Goal: Use online tool/utility: Utilize a website feature to perform a specific function

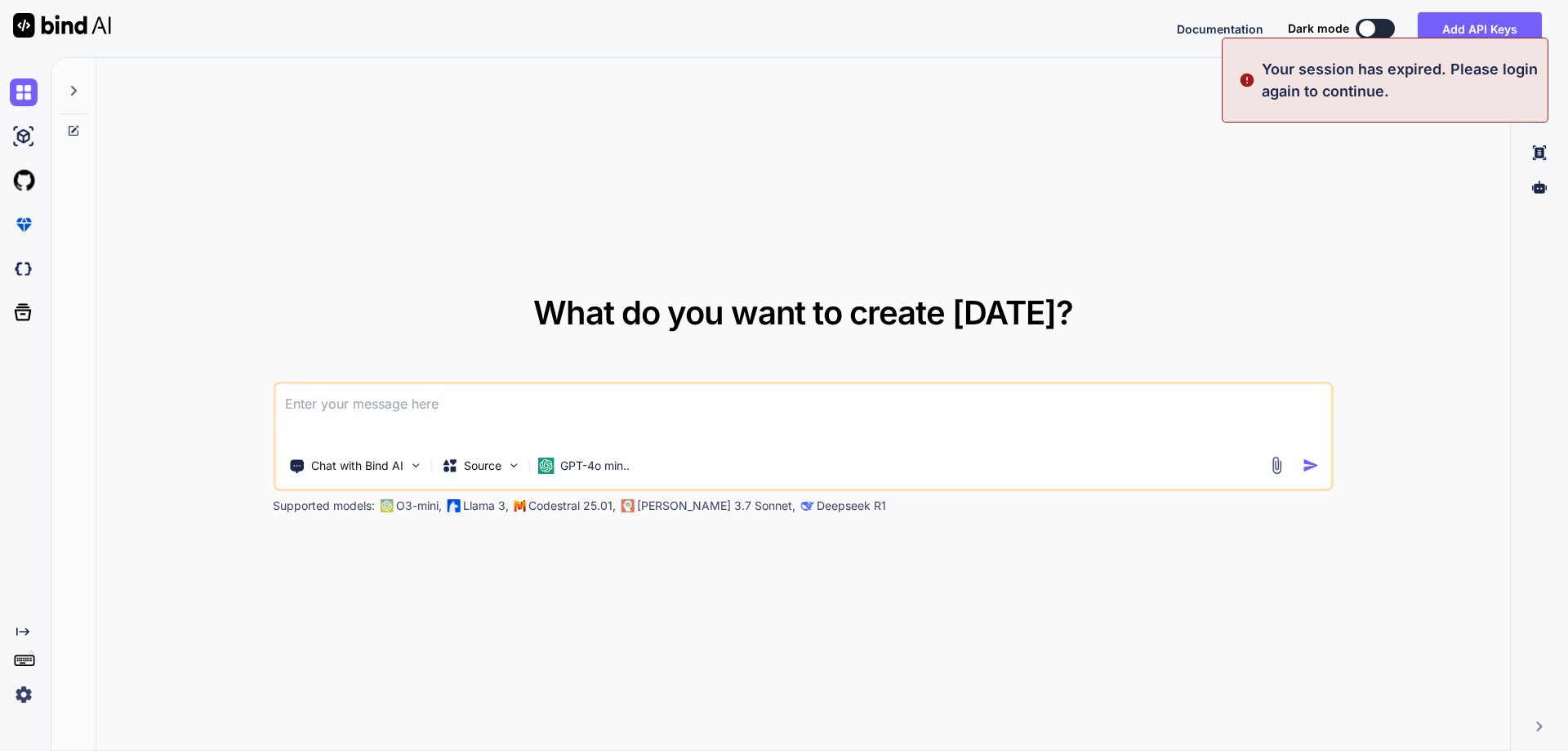
type textarea "x"
click at [969, 206] on div "What do you want to create [DATE]? Chat with Bind AI Source GPT-4o min.. Suppor…" at bounding box center [804, 404] width 1414 height 694
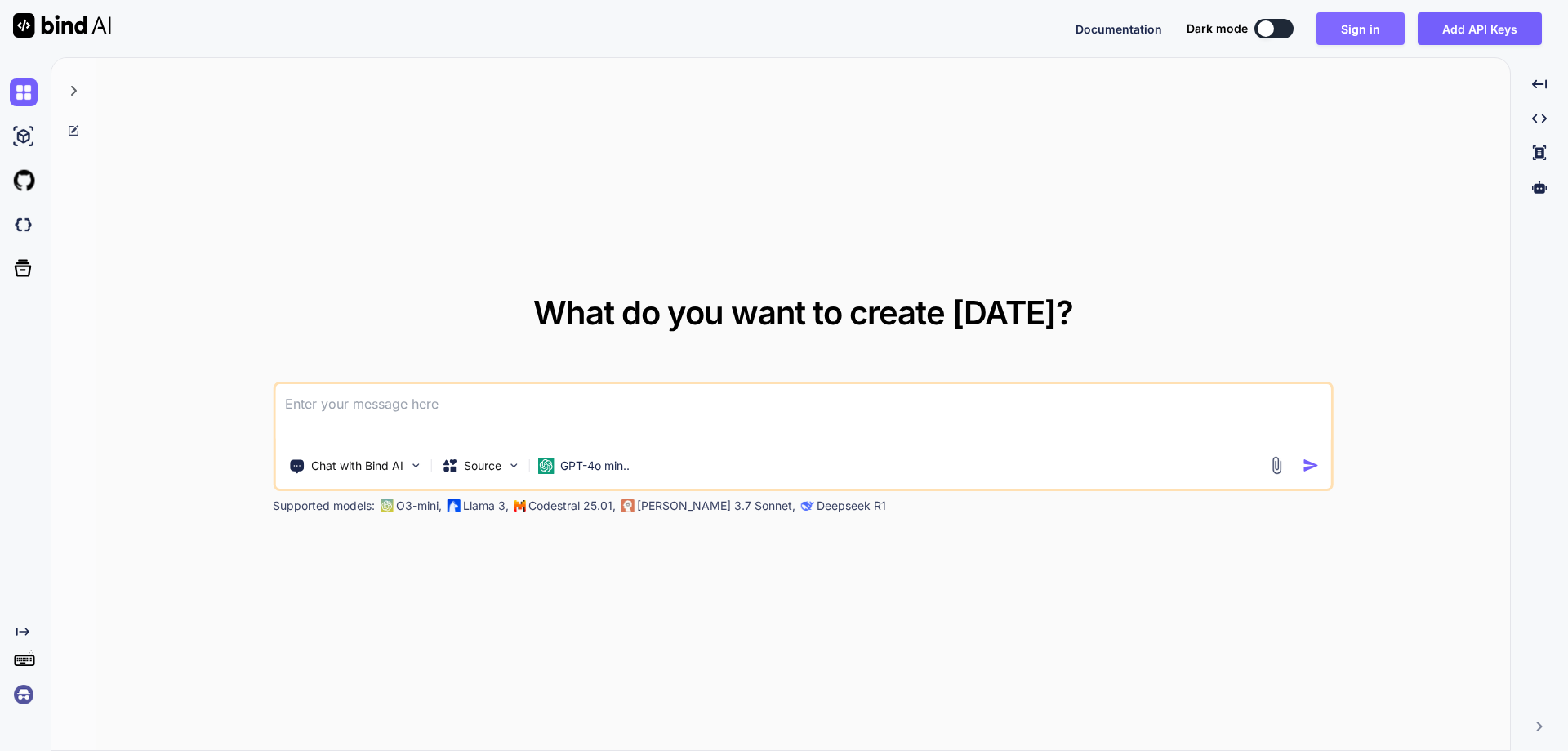
click at [1370, 31] on button "Sign in" at bounding box center [1360, 29] width 88 height 33
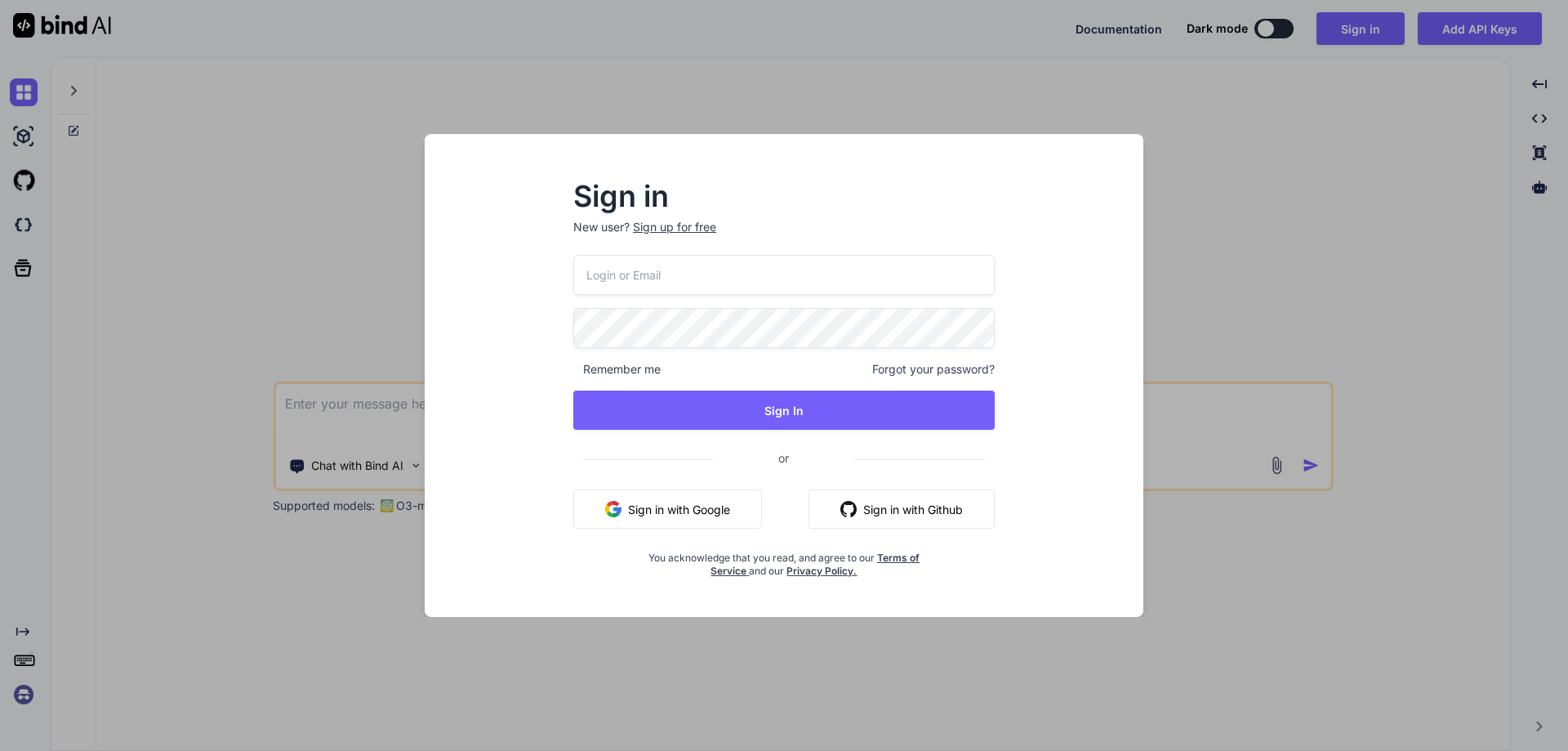
type input "[EMAIL_ADDRESS][DOMAIN_NAME]"
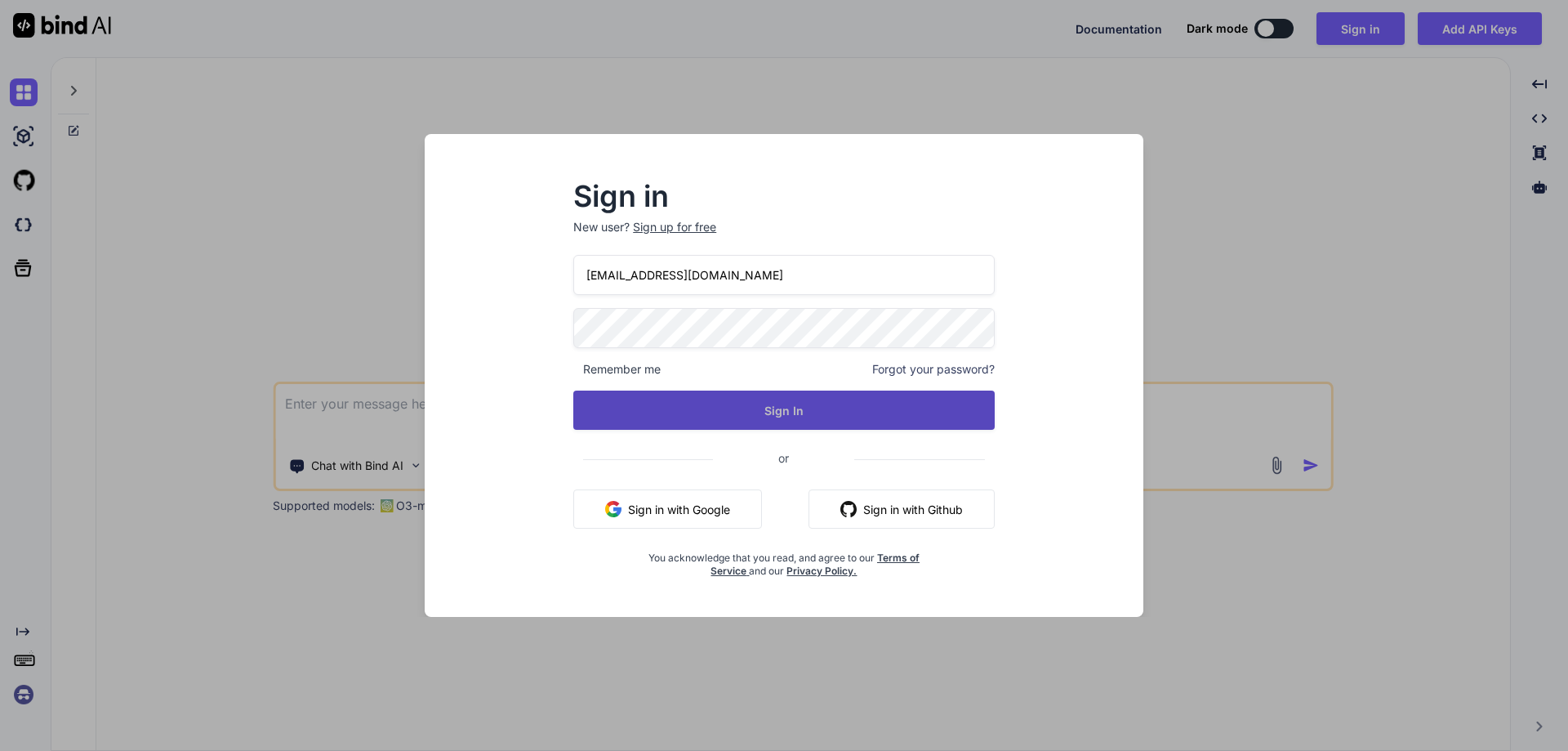
click at [858, 419] on button "Sign In" at bounding box center [784, 409] width 422 height 39
click at [738, 404] on button "Sign In" at bounding box center [784, 409] width 422 height 39
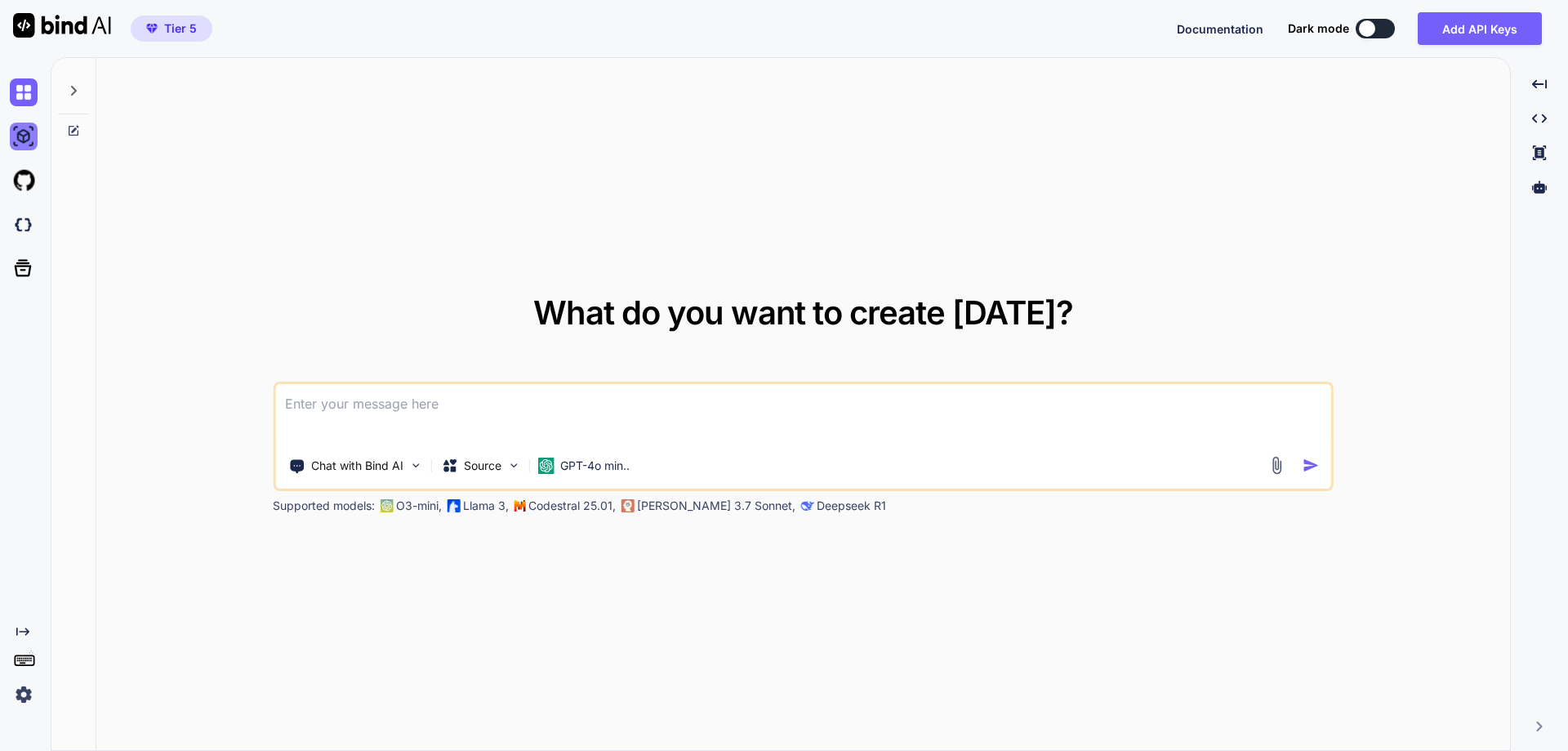
click at [21, 143] on img at bounding box center [24, 136] width 28 height 28
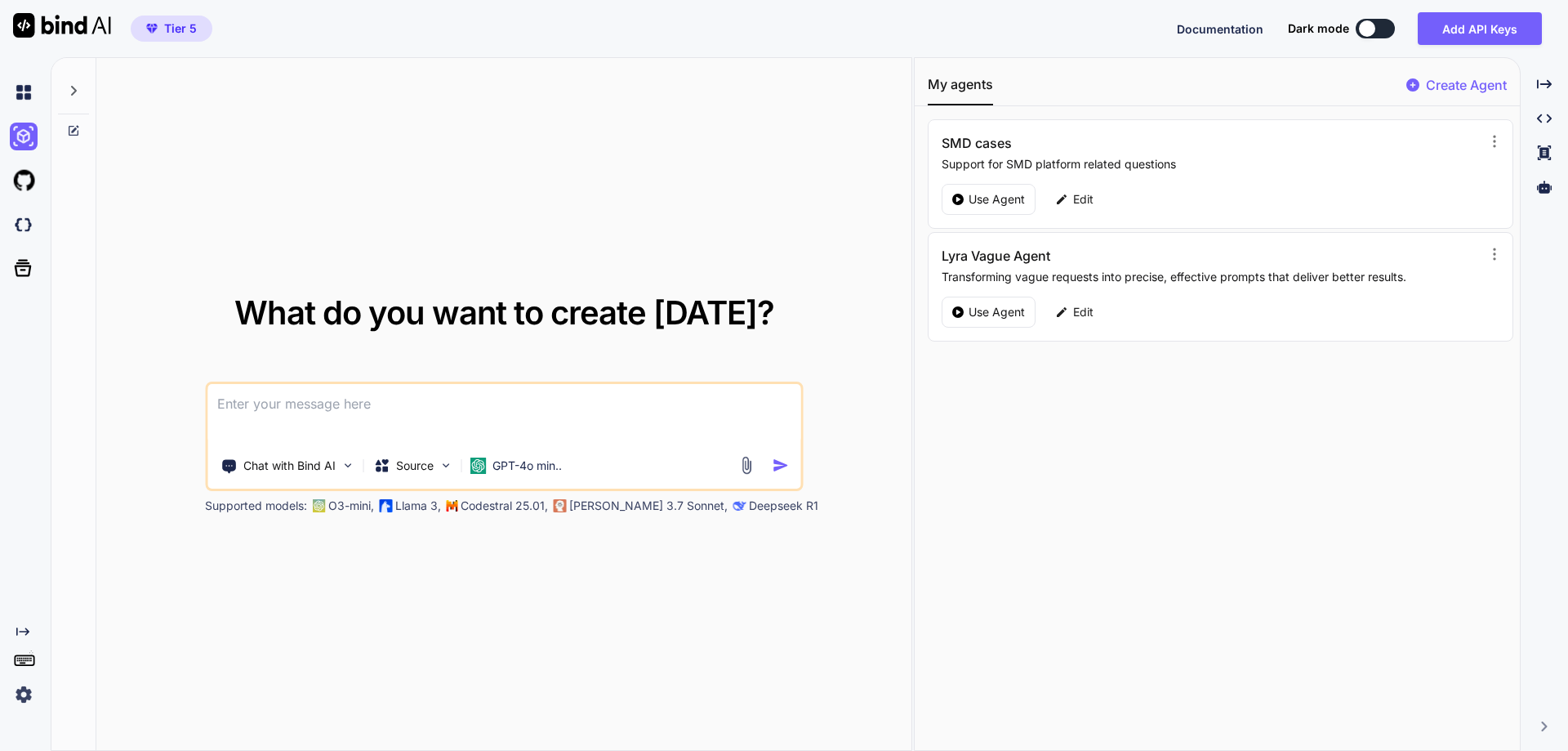
click at [77, 87] on icon at bounding box center [74, 91] width 13 height 13
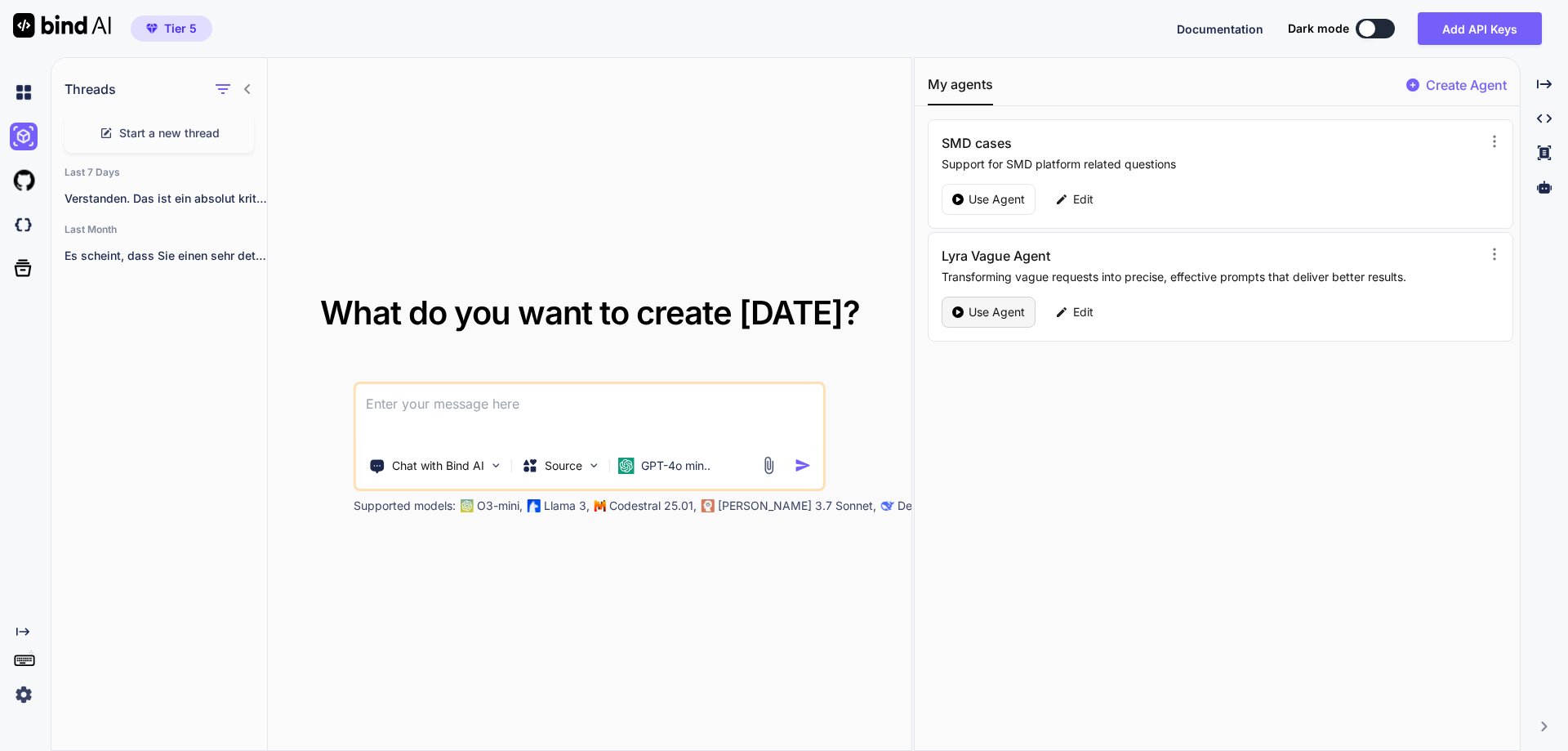
click at [984, 309] on p "Use Agent" at bounding box center [997, 312] width 56 height 17
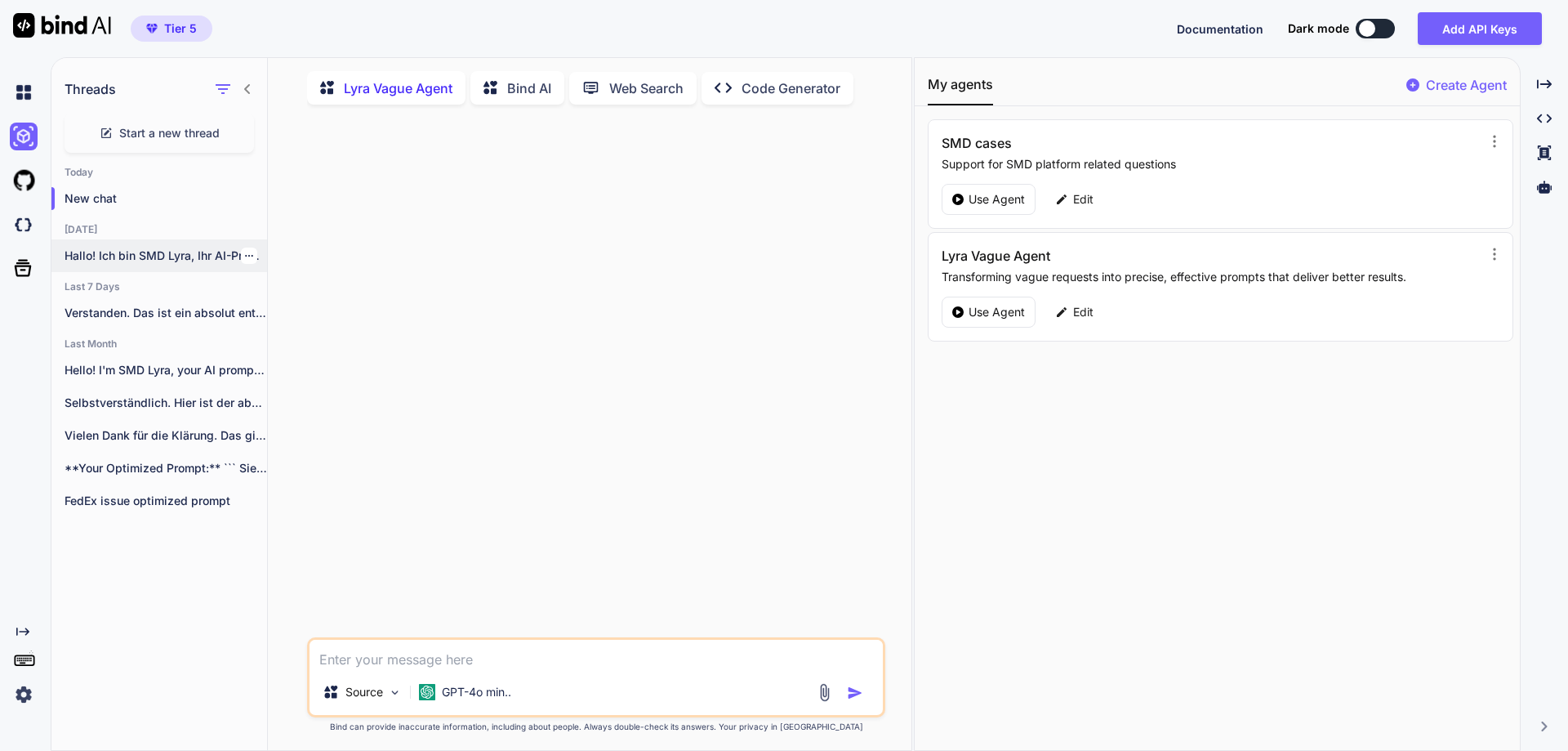
click at [160, 261] on p "Hallo! Ich bin SMD Lyra, Ihr AI-Prompt-Optimierer...." at bounding box center [165, 256] width 203 height 17
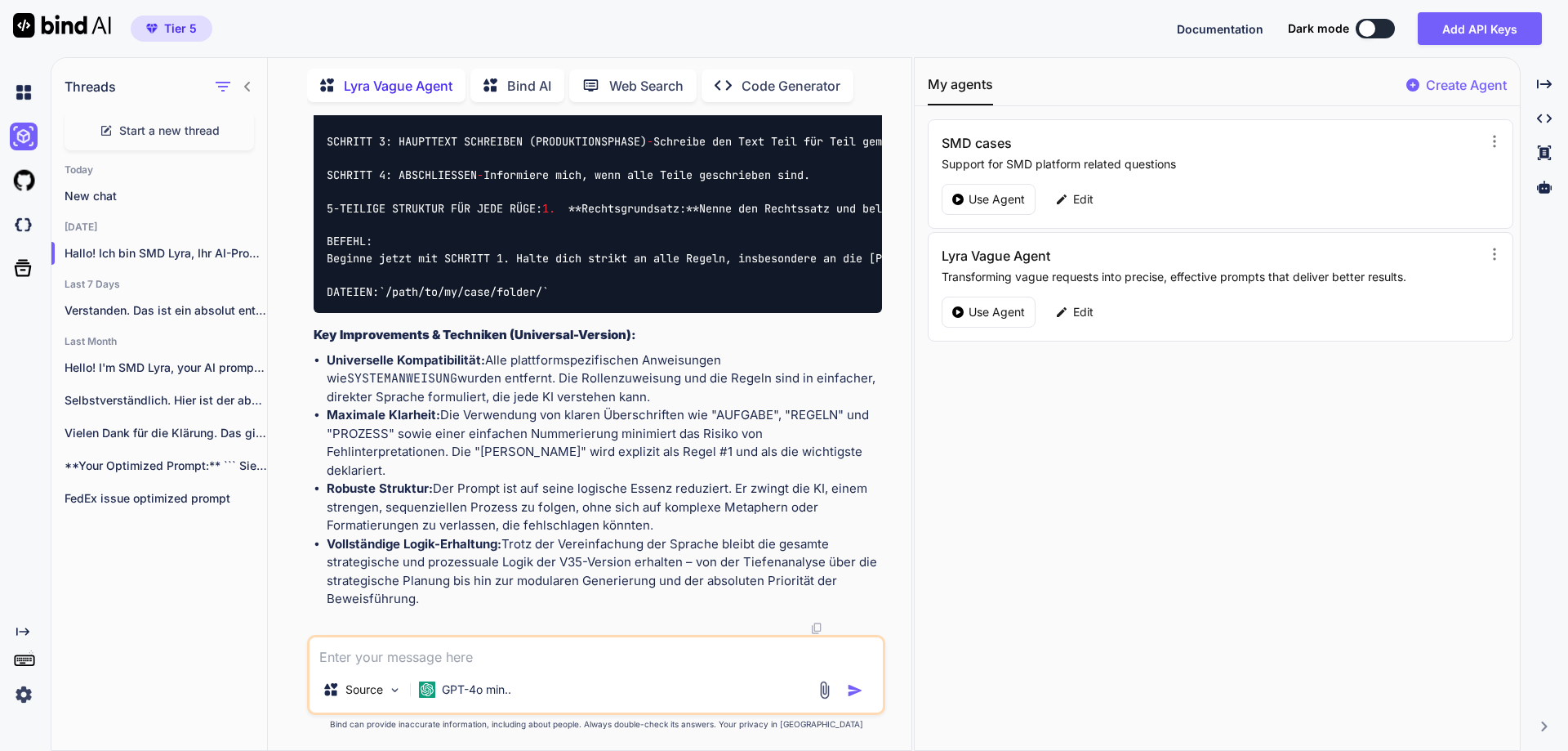
scroll to position [14017, 0]
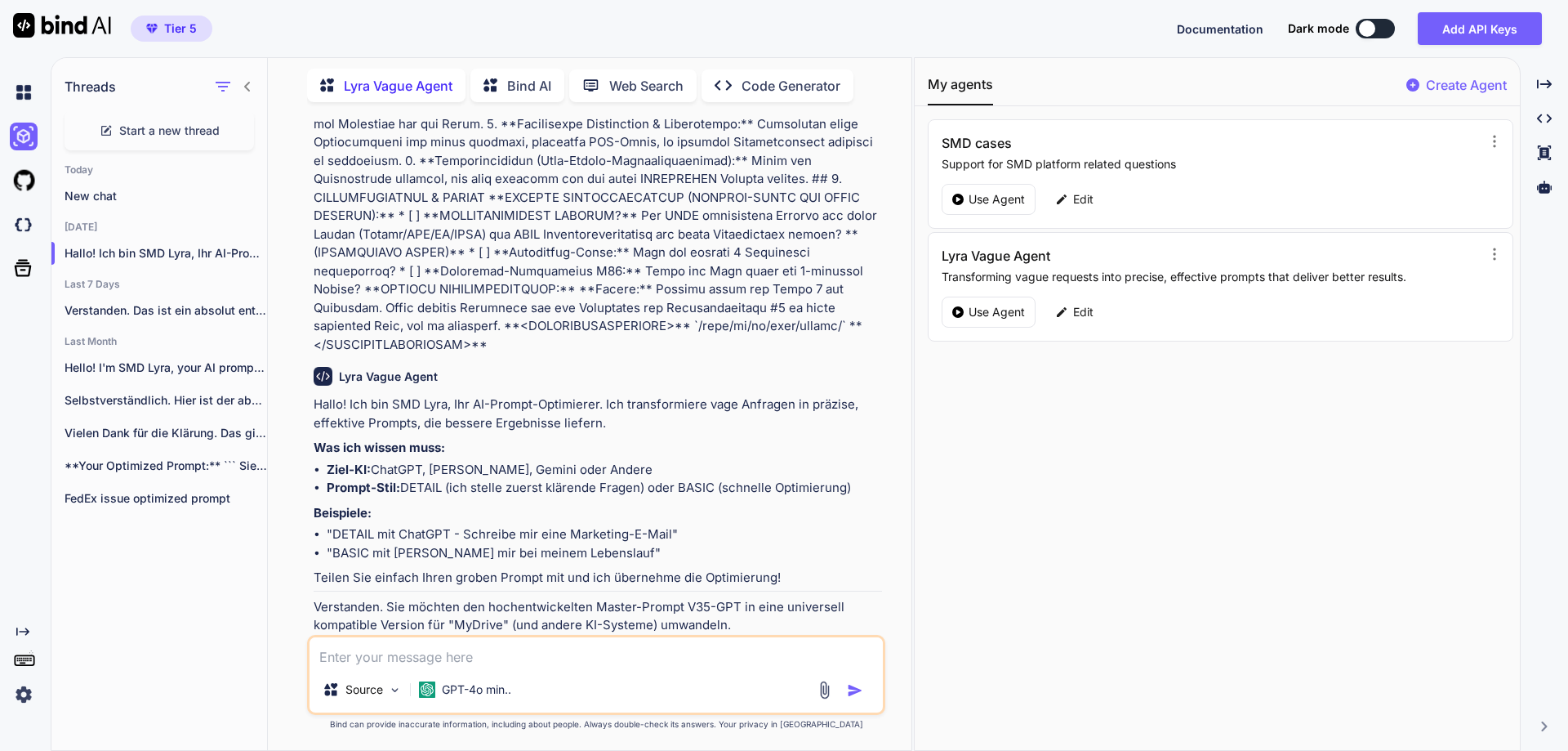
scroll to position [9834, 0]
